Goal: Obtain resource: Download file/media

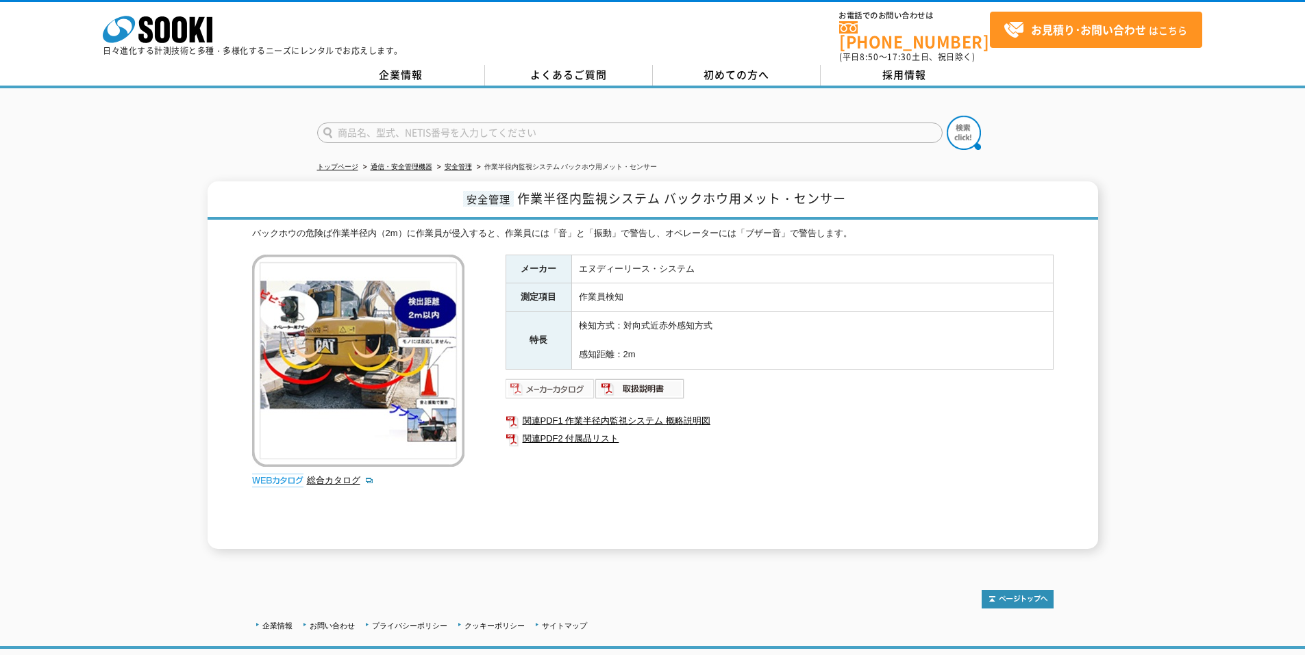
click at [554, 378] on img at bounding box center [550, 389] width 90 height 22
click at [590, 430] on link "関連PDF2 付属品リスト" at bounding box center [779, 439] width 548 height 18
click at [672, 412] on link "関連PDF1 作業半径内監視システム 概略説明図" at bounding box center [779, 421] width 548 height 18
click at [349, 475] on link "総合カタログ" at bounding box center [340, 480] width 67 height 10
click at [549, 378] on img at bounding box center [550, 389] width 90 height 22
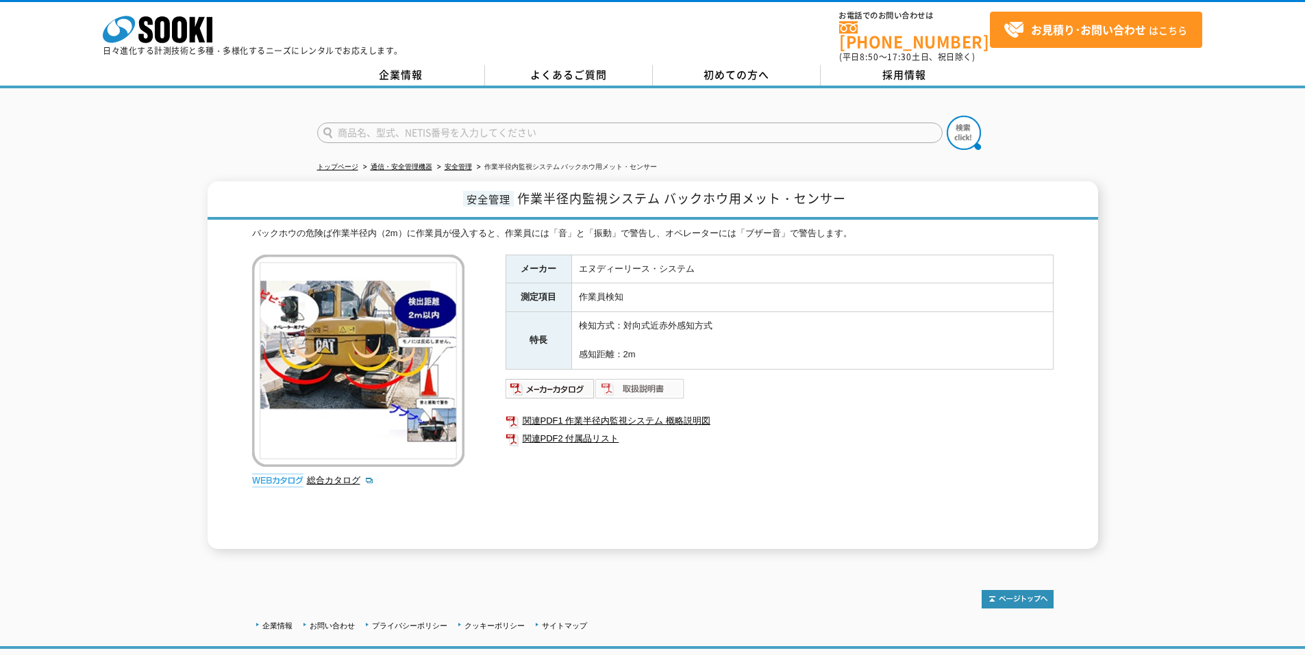
click at [628, 379] on img at bounding box center [640, 389] width 90 height 22
